Goal: Information Seeking & Learning: Learn about a topic

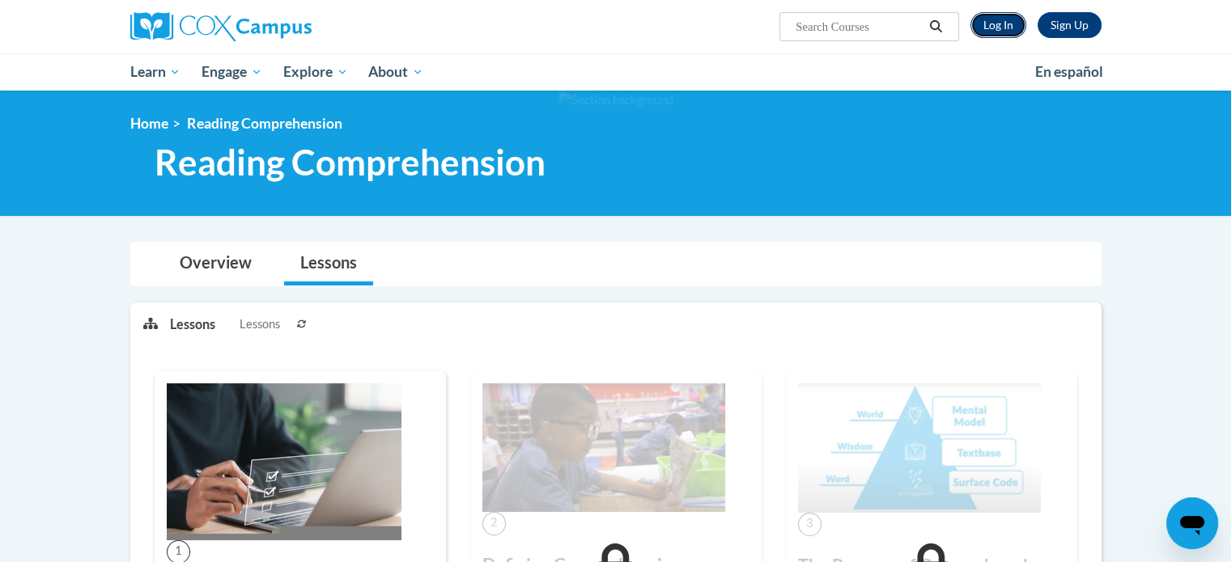
click at [994, 28] on link "Log In" at bounding box center [998, 25] width 56 height 26
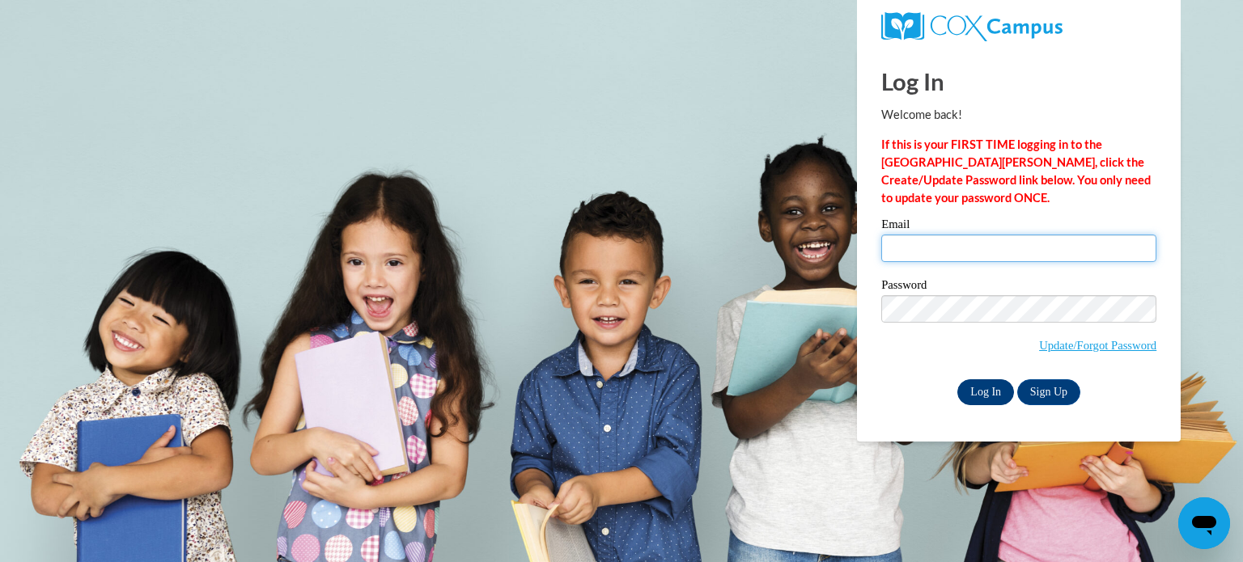
type input "[EMAIL_ADDRESS][DOMAIN_NAME]"
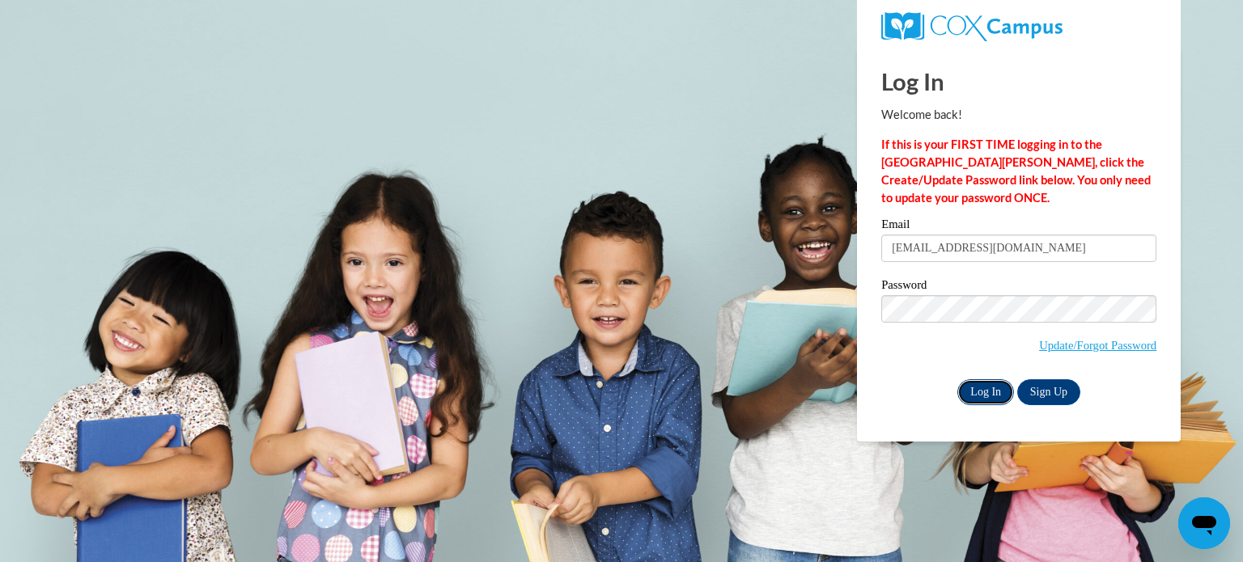
click at [977, 388] on input "Log In" at bounding box center [985, 392] width 57 height 26
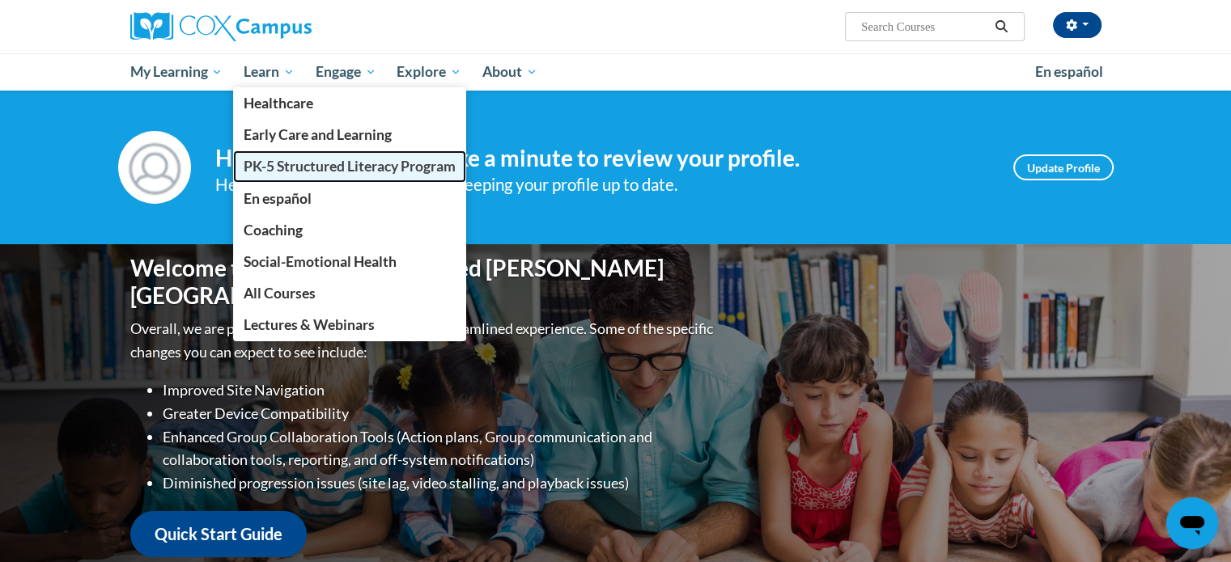
click at [267, 163] on span "PK-5 Structured Literacy Program" at bounding box center [350, 166] width 212 height 17
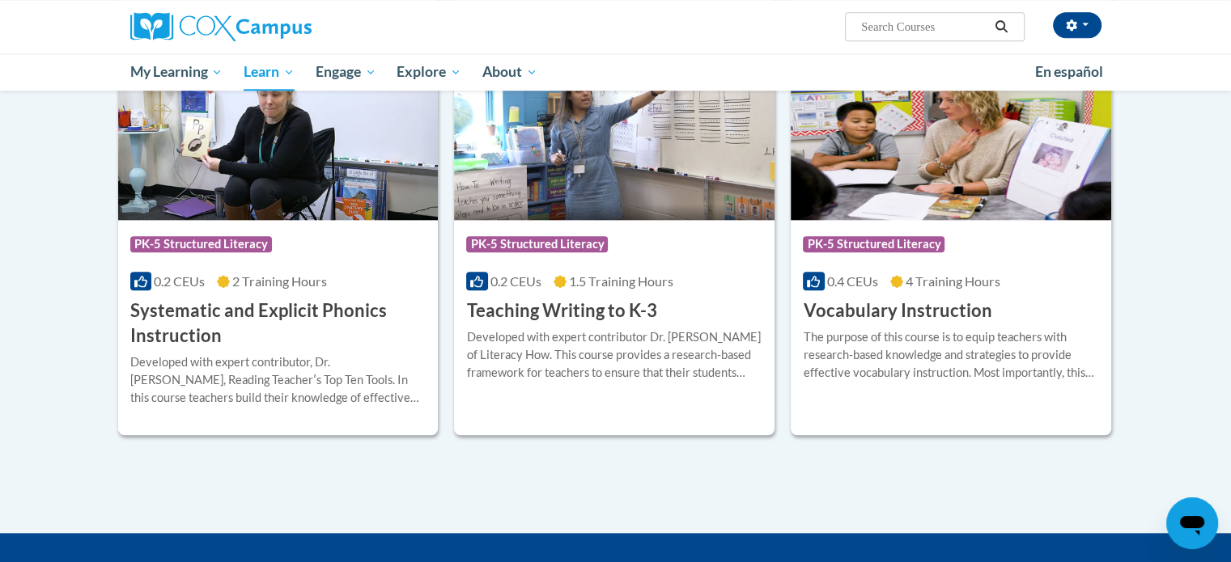
scroll to position [1460, 0]
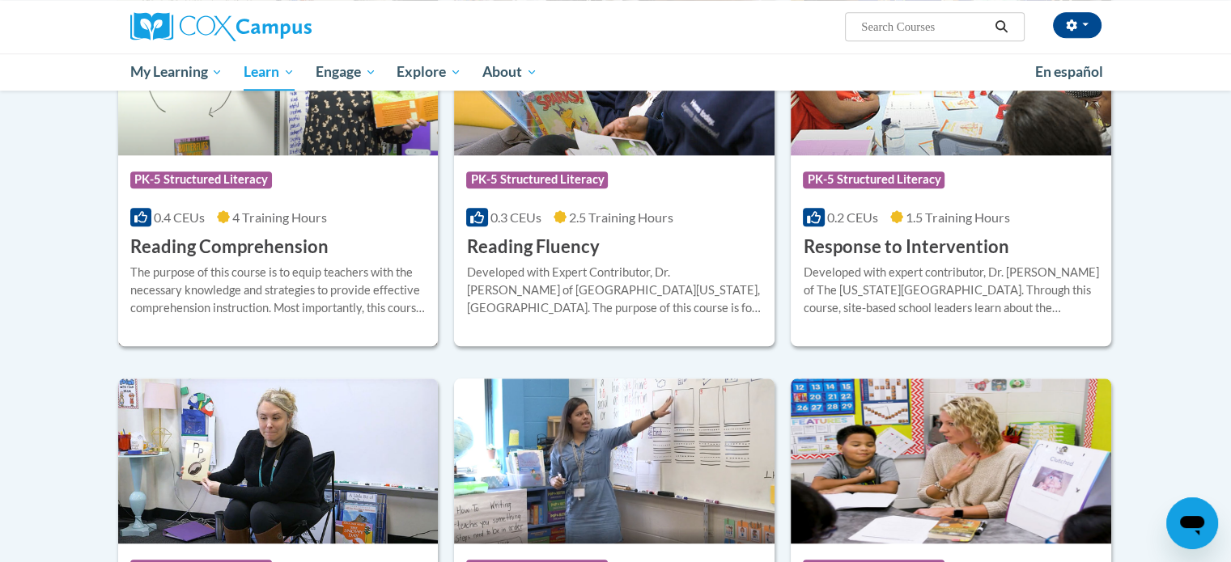
click at [181, 235] on h3 "Reading Comprehension" at bounding box center [229, 247] width 198 height 25
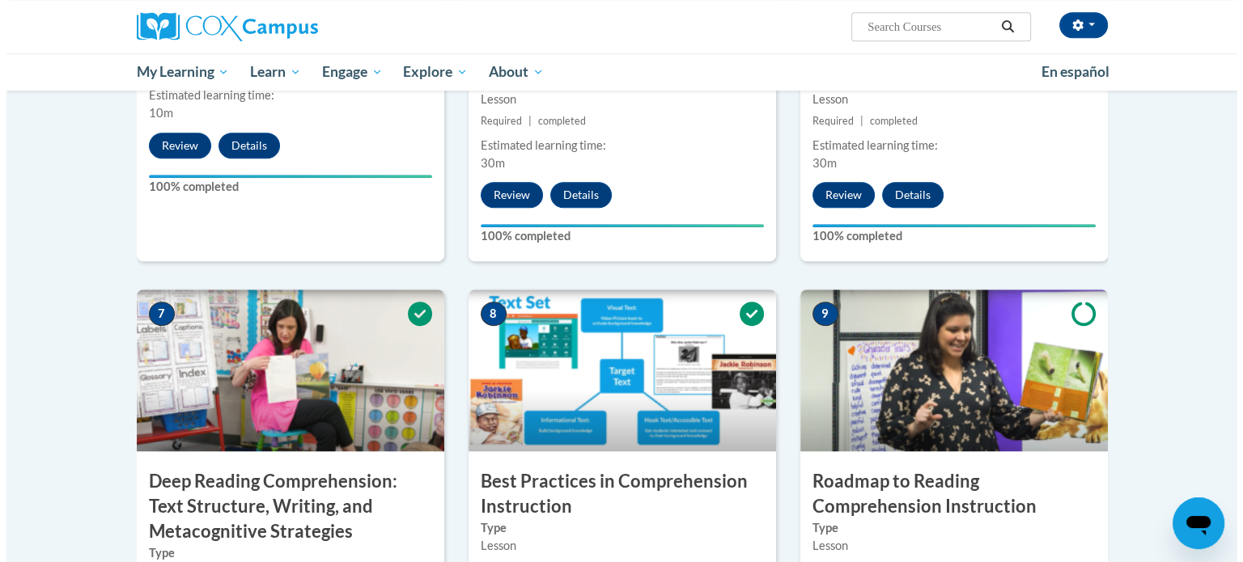
scroll to position [1350, 0]
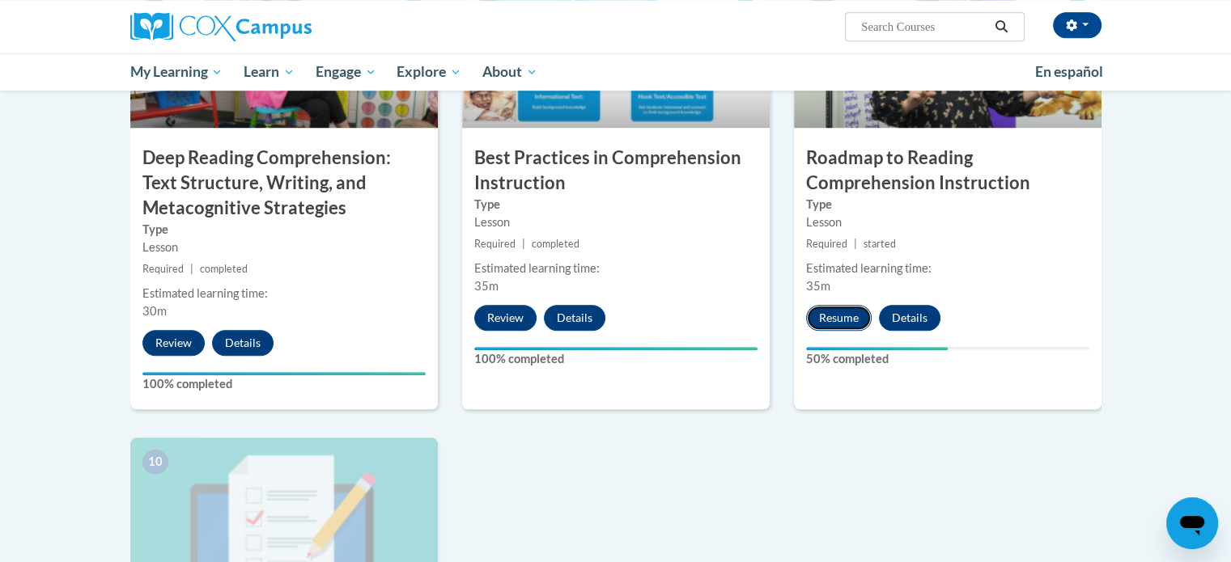
click at [838, 317] on button "Resume" at bounding box center [839, 318] width 66 height 26
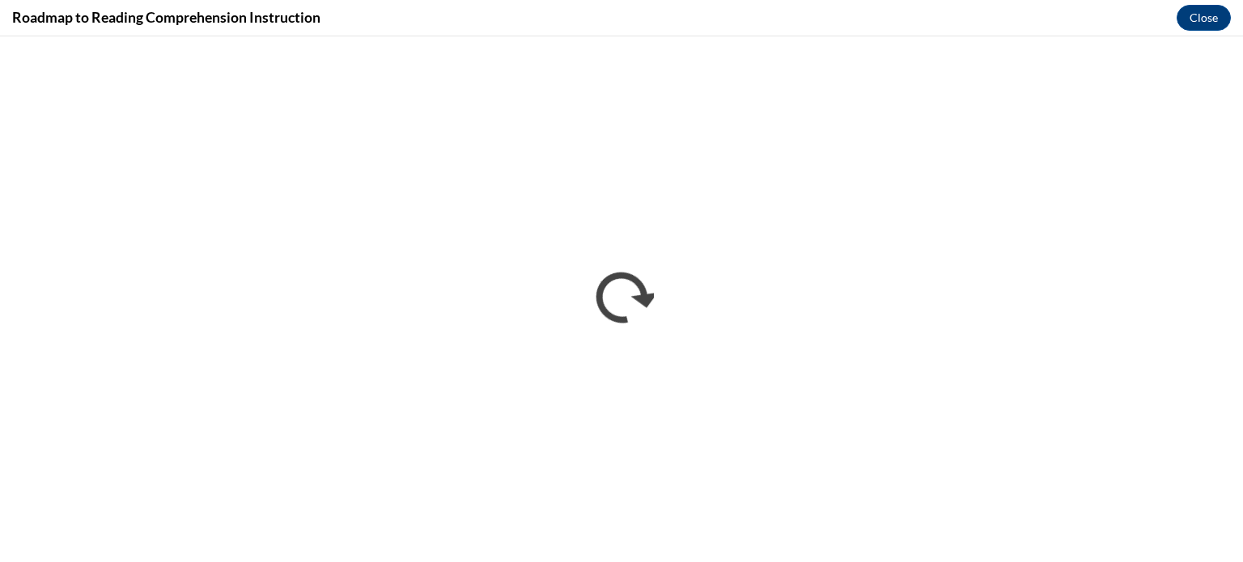
scroll to position [0, 0]
